Goal: Task Accomplishment & Management: Use online tool/utility

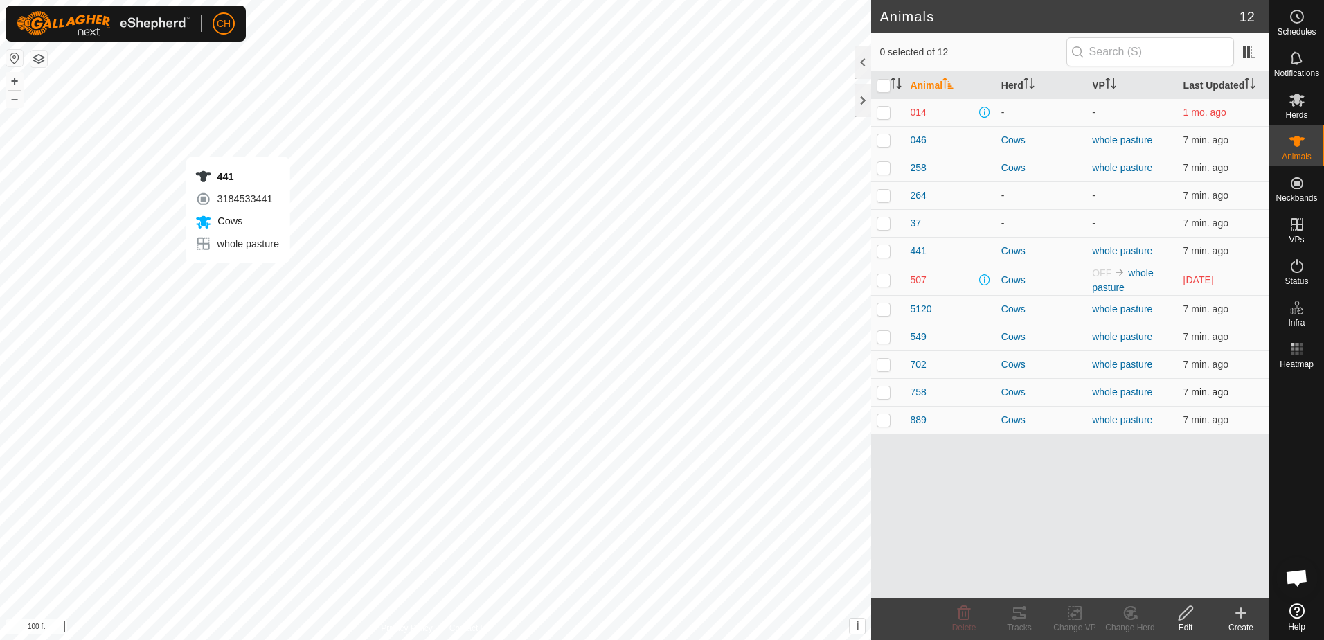
checkbox input "true"
click at [909, 249] on td "441" at bounding box center [950, 251] width 91 height 28
click at [916, 249] on span "441" at bounding box center [918, 251] width 16 height 15
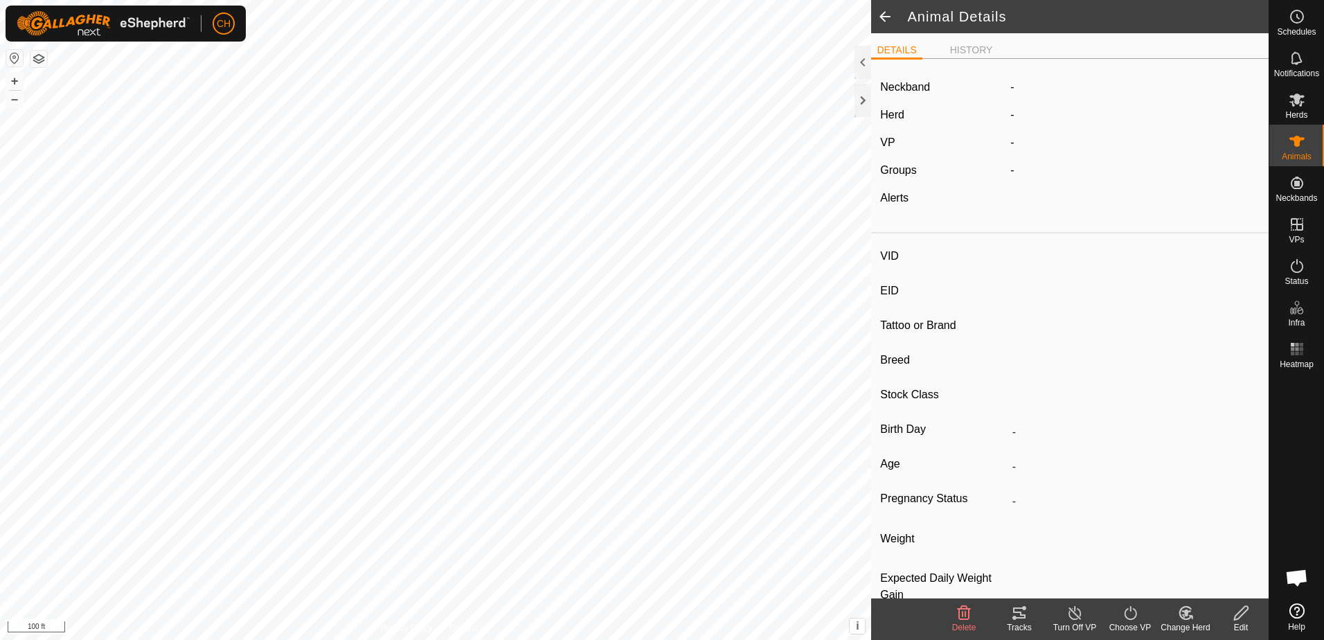
type input "441"
type input "-"
type input "CH short"
type input "-"
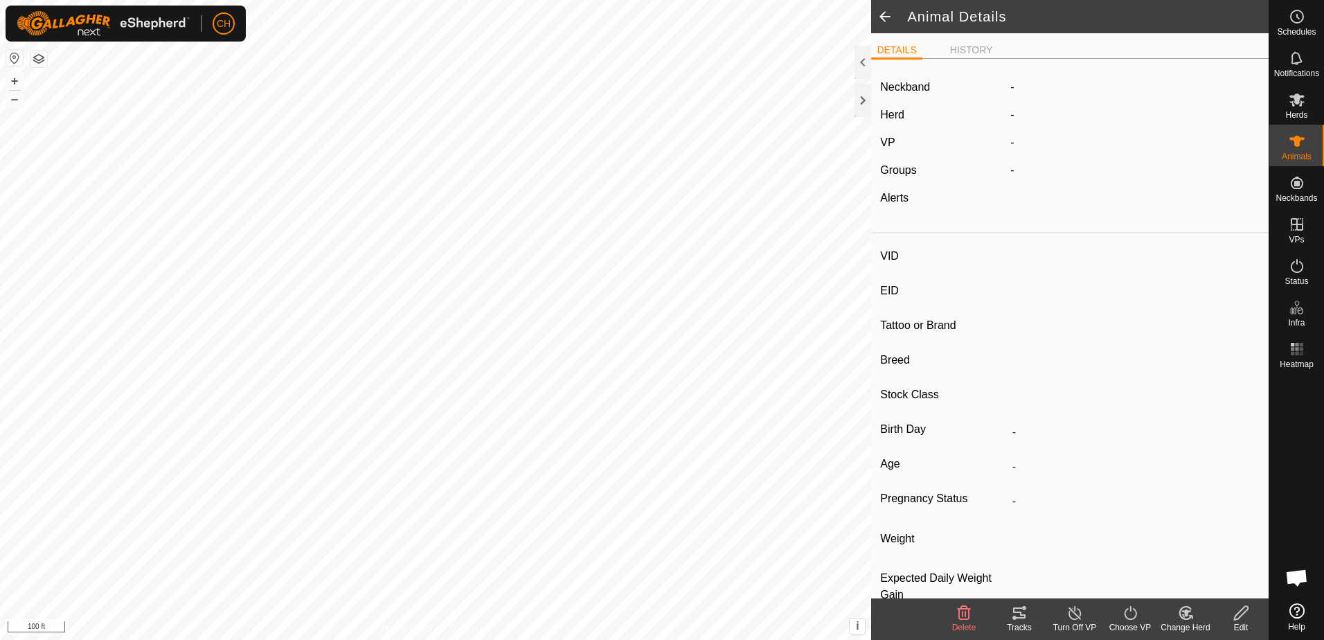
type input "0 kg"
type input "-"
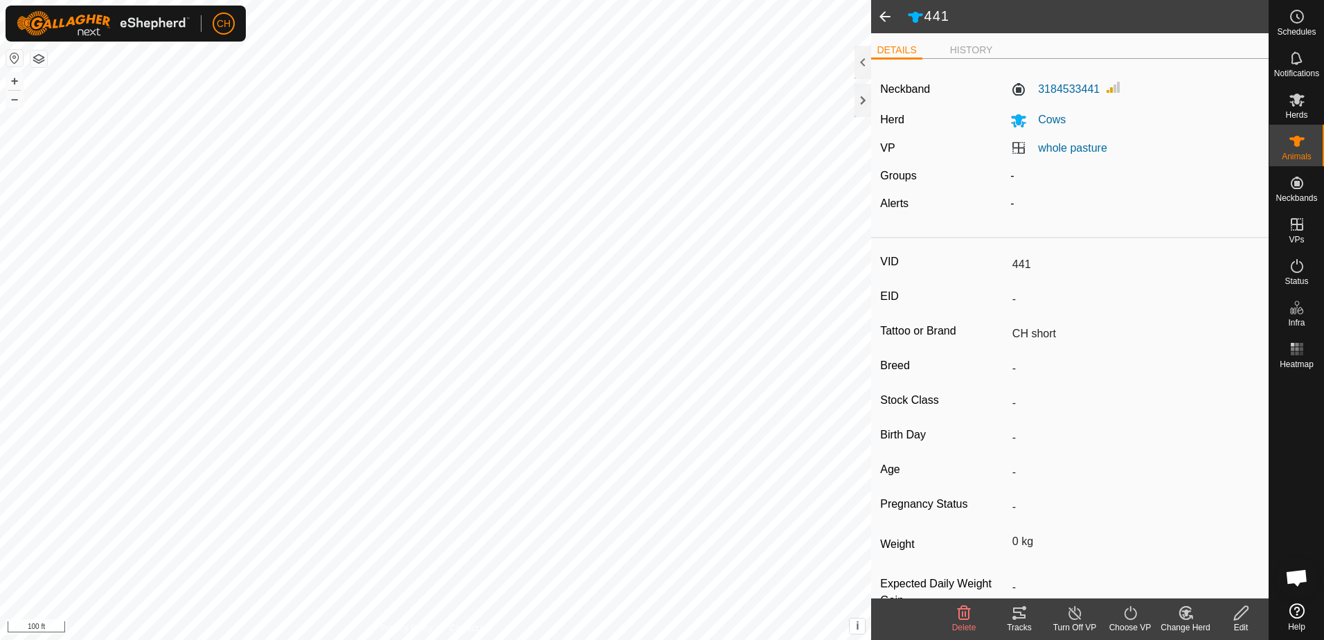
click at [880, 17] on span at bounding box center [885, 16] width 28 height 33
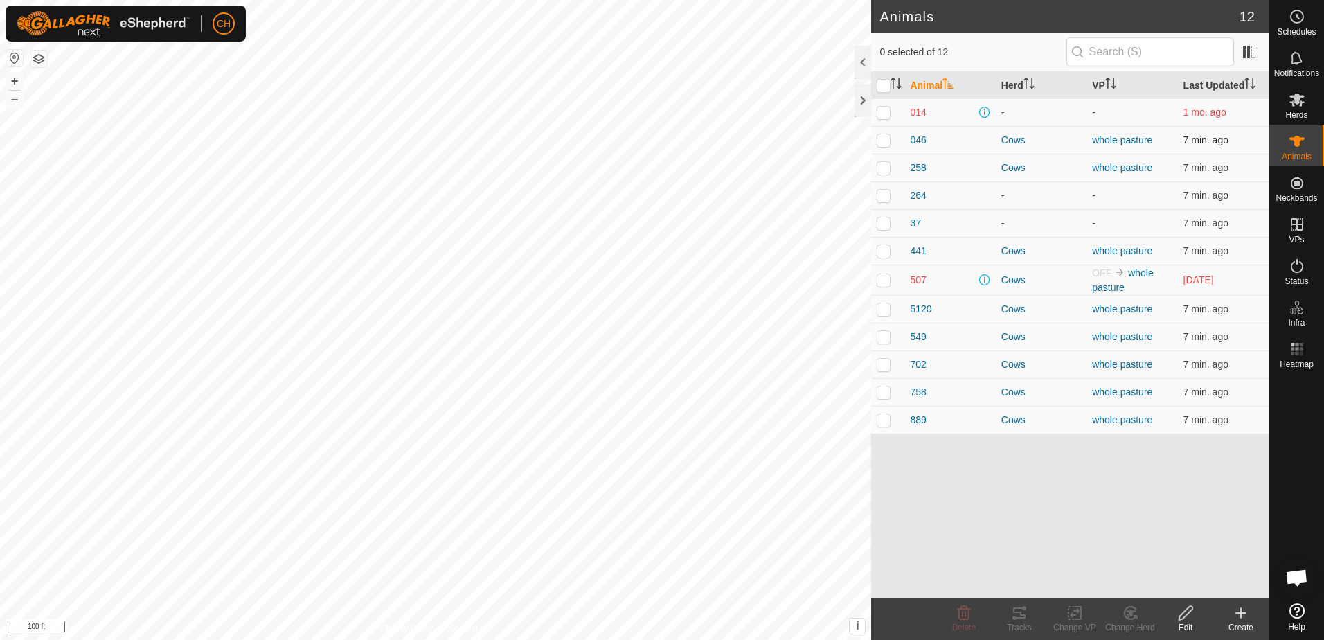
click at [881, 138] on p-checkbox at bounding box center [884, 139] width 14 height 11
click at [1030, 616] on tracks-svg-icon at bounding box center [1019, 613] width 55 height 17
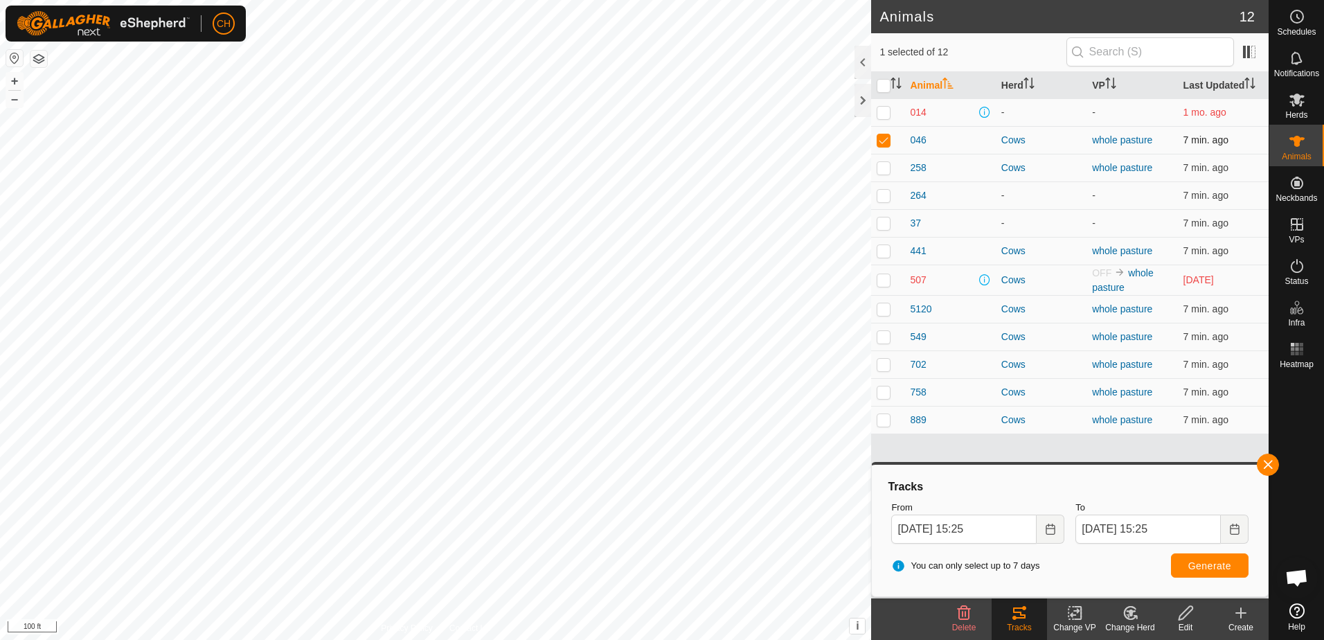
click at [887, 143] on p-checkbox at bounding box center [884, 139] width 14 height 11
checkbox input "false"
click at [887, 166] on p-checkbox at bounding box center [884, 167] width 14 height 11
checkbox input "true"
click at [1209, 569] on span "Generate" at bounding box center [1209, 565] width 43 height 11
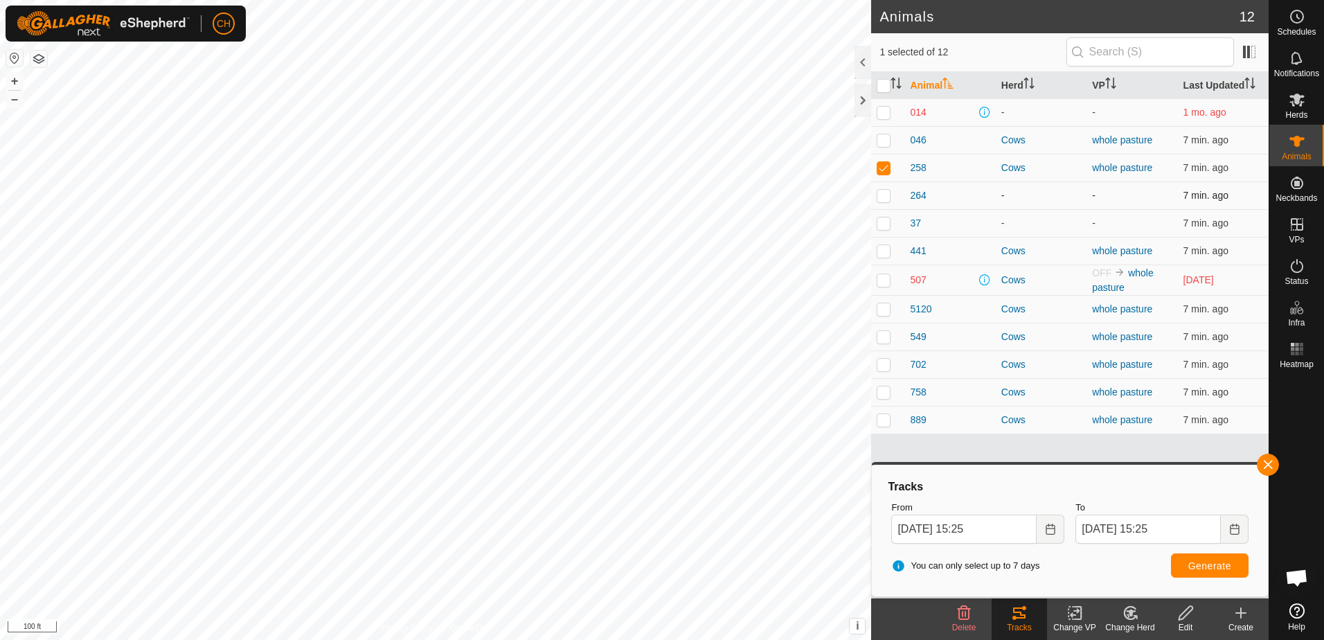
click at [887, 196] on p-checkbox at bounding box center [884, 195] width 14 height 11
checkbox input "true"
click at [885, 170] on p-checkbox at bounding box center [884, 167] width 14 height 11
checkbox input "false"
click at [1219, 567] on span "Generate" at bounding box center [1209, 565] width 43 height 11
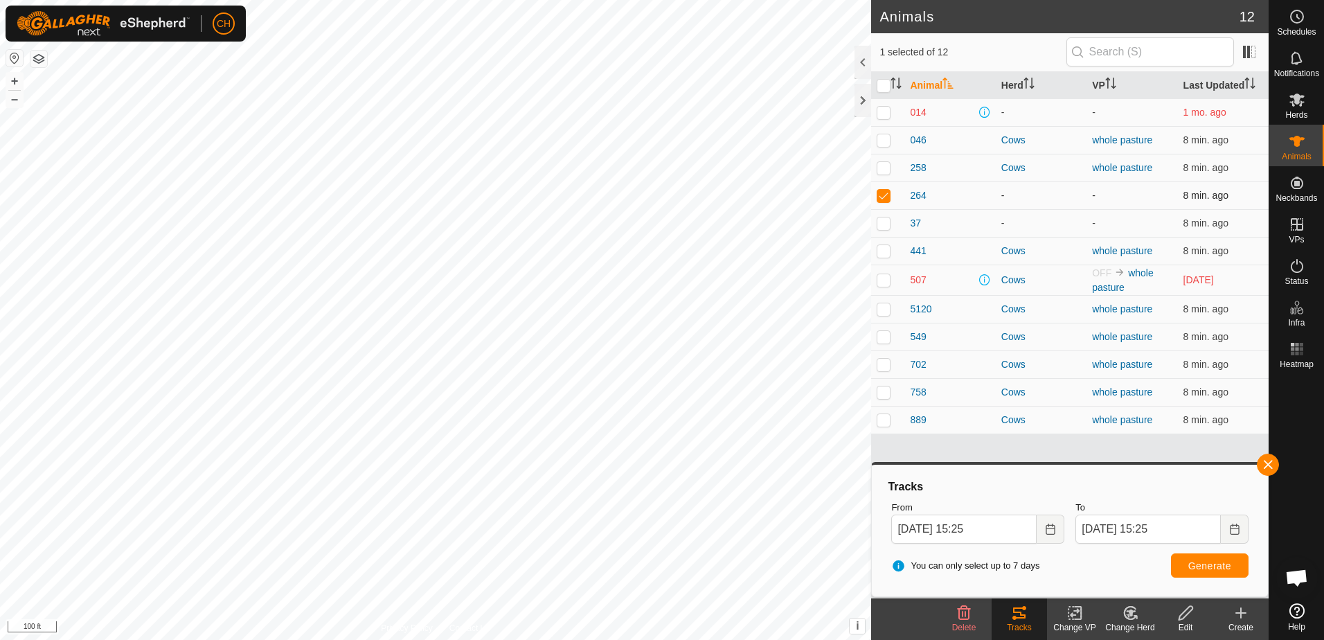
click at [885, 196] on p-checkbox at bounding box center [884, 195] width 14 height 11
checkbox input "false"
click at [887, 251] on p-checkbox at bounding box center [884, 250] width 14 height 11
click at [1213, 562] on span "Generate" at bounding box center [1209, 565] width 43 height 11
click at [893, 251] on td at bounding box center [887, 251] width 33 height 28
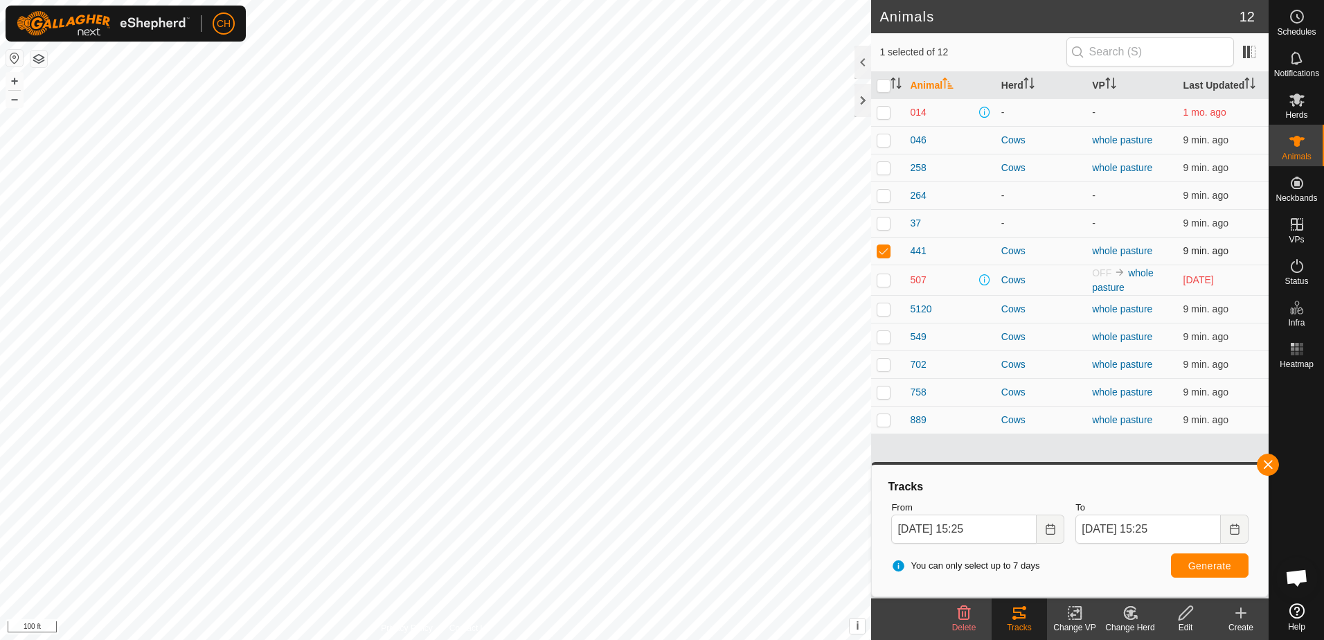
checkbox input "false"
click at [884, 305] on p-checkbox at bounding box center [884, 308] width 14 height 11
checkbox input "true"
click at [1211, 567] on span "Generate" at bounding box center [1209, 565] width 43 height 11
click at [884, 340] on p-checkbox at bounding box center [884, 336] width 14 height 11
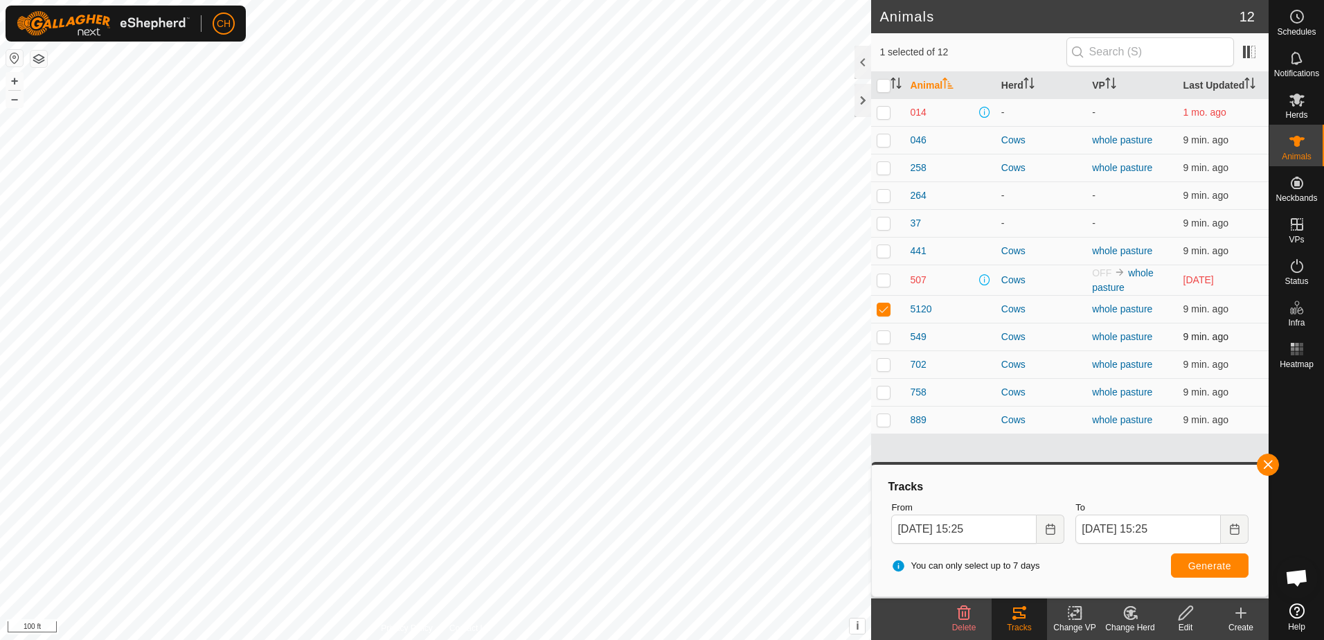
checkbox input "true"
click at [883, 311] on p-checkbox at bounding box center [884, 308] width 14 height 11
checkbox input "false"
click at [1215, 565] on span "Generate" at bounding box center [1209, 565] width 43 height 11
click at [884, 336] on p-checkbox at bounding box center [884, 336] width 14 height 11
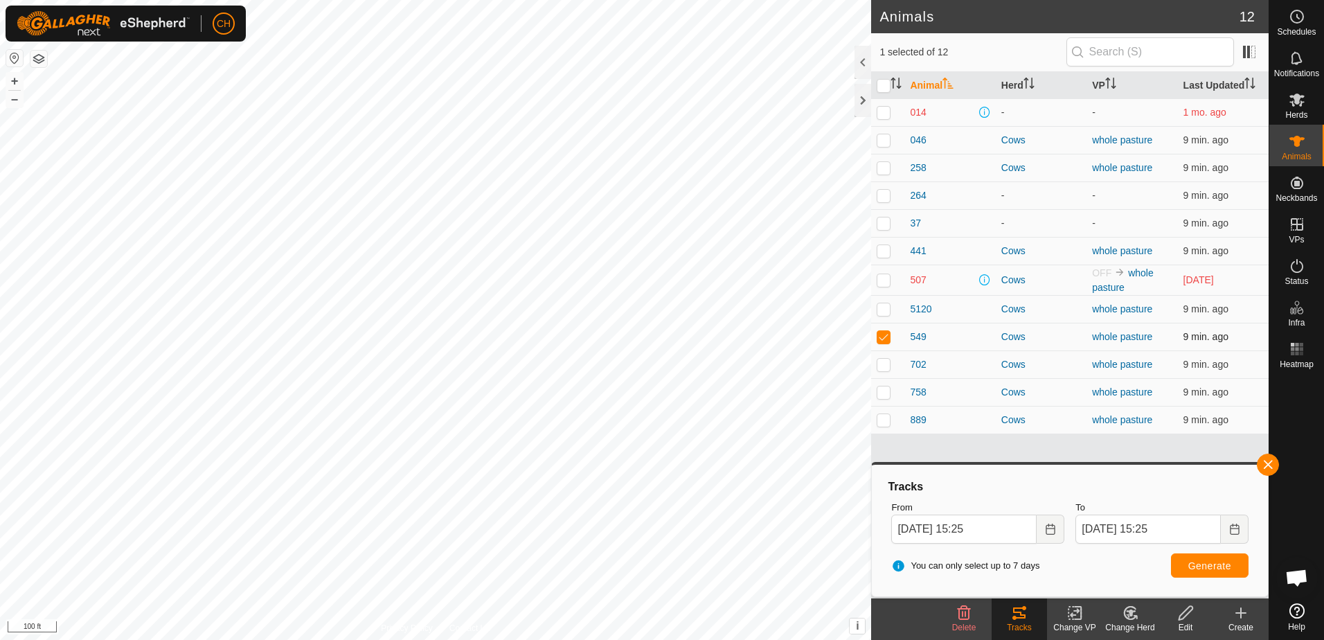
checkbox input "false"
click at [884, 366] on p-checkbox at bounding box center [884, 364] width 14 height 11
click at [1223, 562] on span "Generate" at bounding box center [1209, 565] width 43 height 11
click at [886, 364] on p-checkbox at bounding box center [884, 364] width 14 height 11
checkbox input "false"
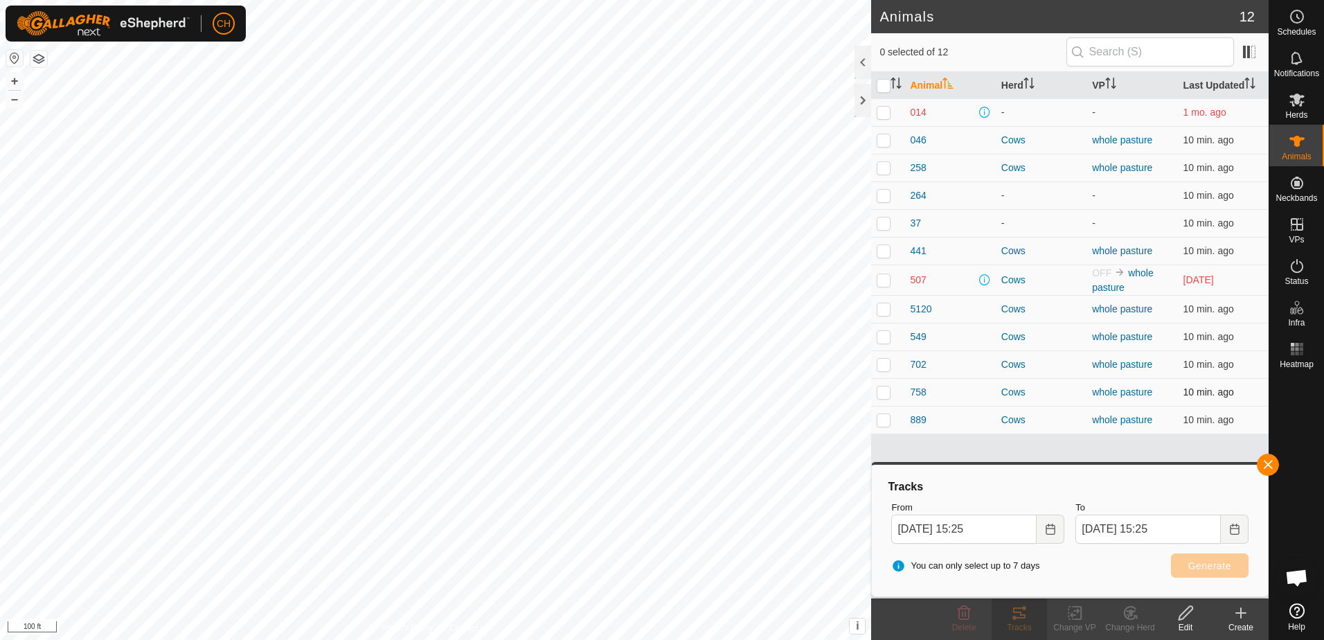
click at [887, 391] on p-checkbox at bounding box center [884, 391] width 14 height 11
click at [1220, 566] on span "Generate" at bounding box center [1209, 565] width 43 height 11
click at [882, 392] on p-checkbox at bounding box center [884, 391] width 14 height 11
checkbox input "false"
click at [889, 425] on p-checkbox at bounding box center [884, 419] width 14 height 11
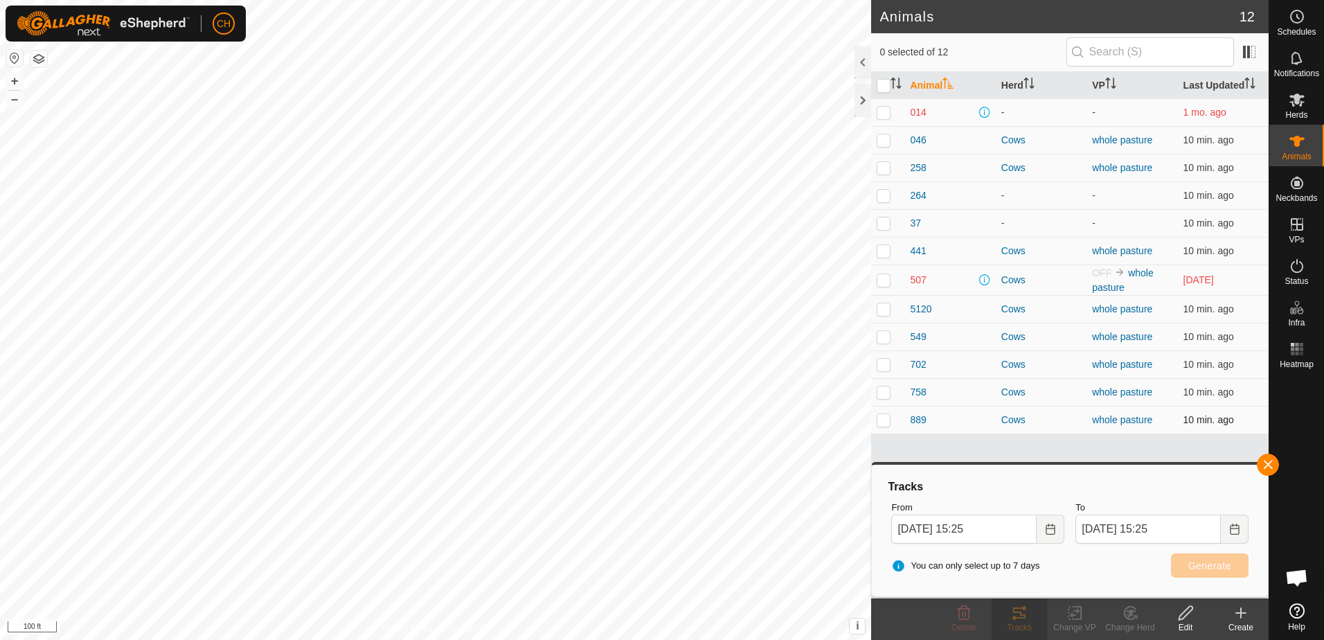
checkbox input "true"
click at [1195, 572] on button "Generate" at bounding box center [1210, 565] width 78 height 24
